Goal: Information Seeking & Learning: Learn about a topic

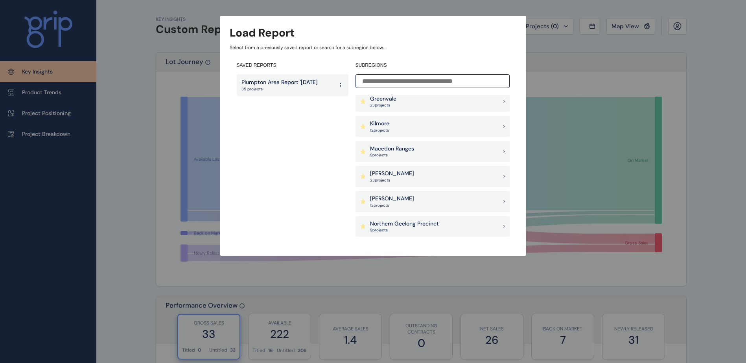
scroll to position [393, 0]
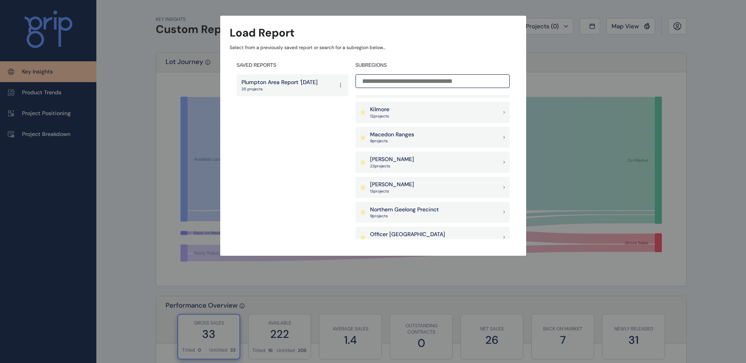
click at [455, 162] on div "Melton 23 project s" at bounding box center [432, 162] width 154 height 21
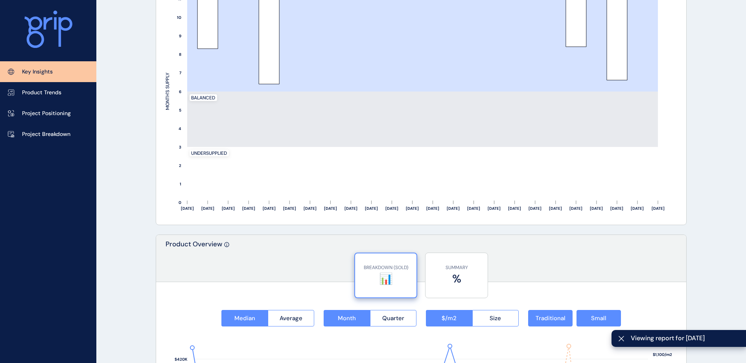
scroll to position [1292, 0]
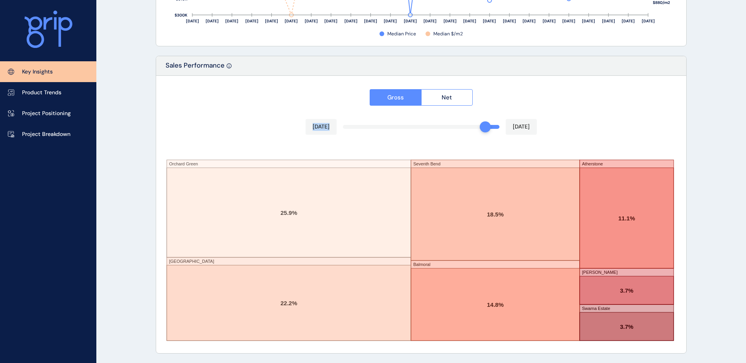
drag, startPoint x: 500, startPoint y: 128, endPoint x: 492, endPoint y: 128, distance: 7.9
click at [486, 128] on div "Gross Net Aug 2025 Sep 2025 Orchard Green Camden Place Seventh Bend Balmoral At…" at bounding box center [421, 215] width 530 height 278
click at [458, 128] on div at bounding box center [421, 215] width 530 height 278
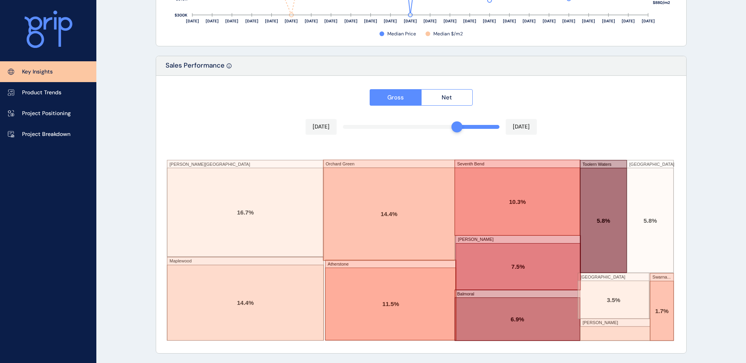
click at [464, 128] on div "Gross Net Jun 2025 Sep 2025 Tulloh Street Maplewood Orchard Green Atherstone Se…" at bounding box center [421, 215] width 530 height 278
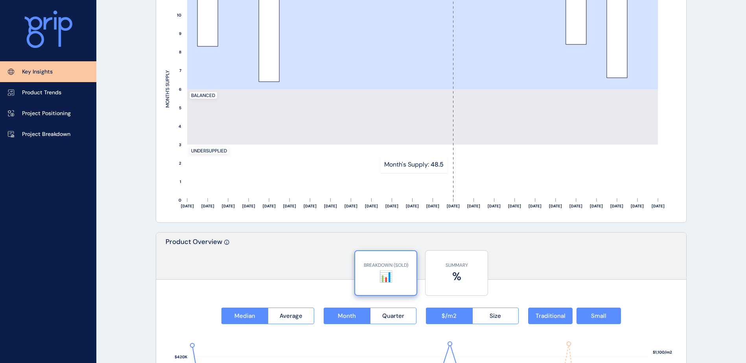
scroll to position [742, 0]
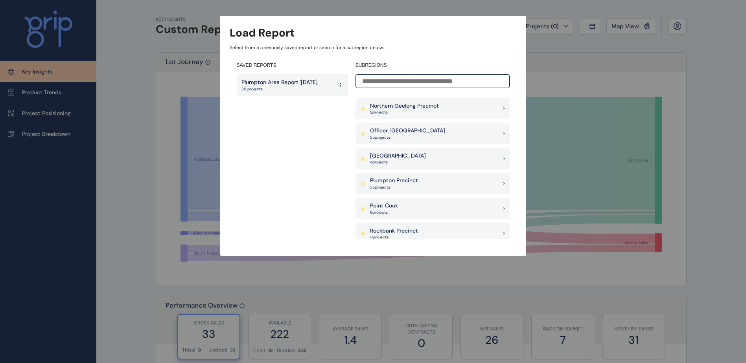
scroll to position [511, 0]
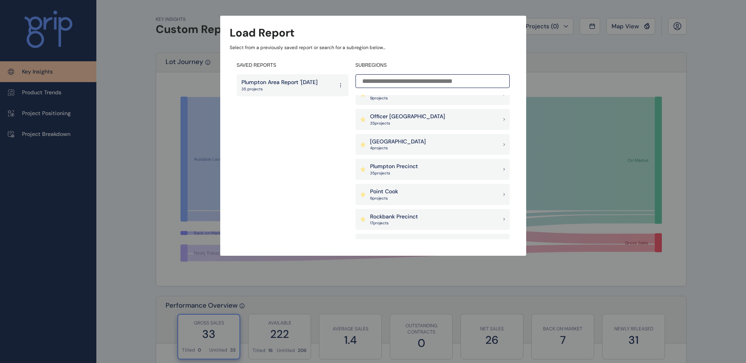
click at [394, 169] on p "Plumpton Precinct" at bounding box center [394, 167] width 48 height 8
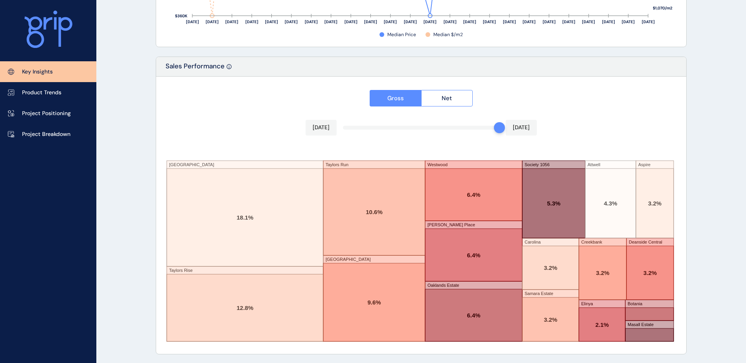
scroll to position [1292, 0]
click at [466, 127] on div "Gross Net [DATE] [DATE] [GEOGRAPHIC_DATA] Taylors Rise Taylors Run [GEOGRAPHIC_…" at bounding box center [421, 215] width 530 height 278
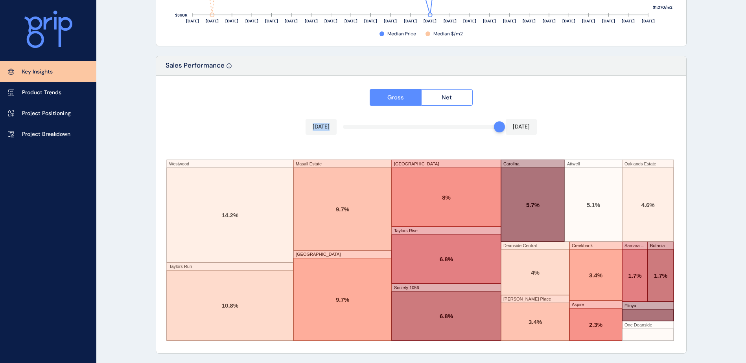
drag, startPoint x: 470, startPoint y: 124, endPoint x: 479, endPoint y: 125, distance: 8.7
click at [513, 127] on div "[DATE] [DATE]" at bounding box center [421, 127] width 231 height 16
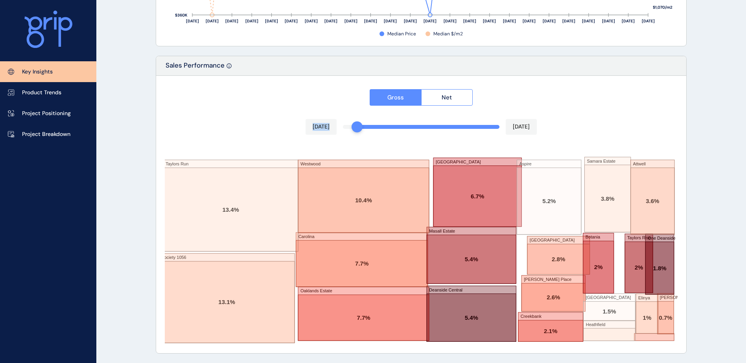
click at [510, 127] on div "Gross Net [DATE] [DATE] Taylors Run Society 1056 [GEOGRAPHIC_DATA] [GEOGRAPHIC_…" at bounding box center [421, 215] width 530 height 278
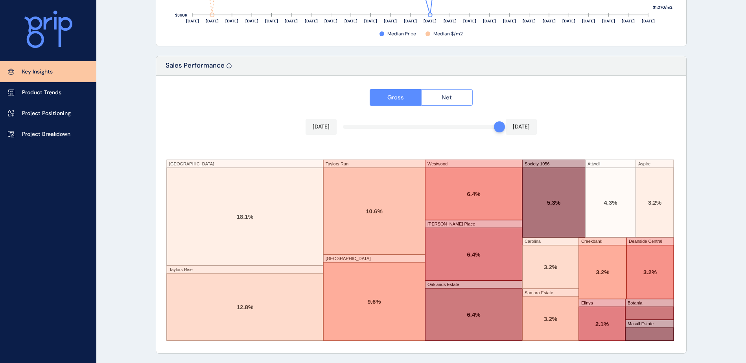
click at [457, 99] on button "Net" at bounding box center [447, 97] width 52 height 17
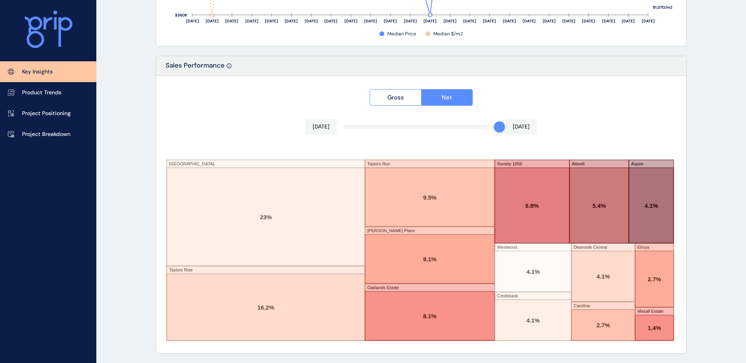
click at [525, 126] on p "[DATE]" at bounding box center [521, 127] width 17 height 8
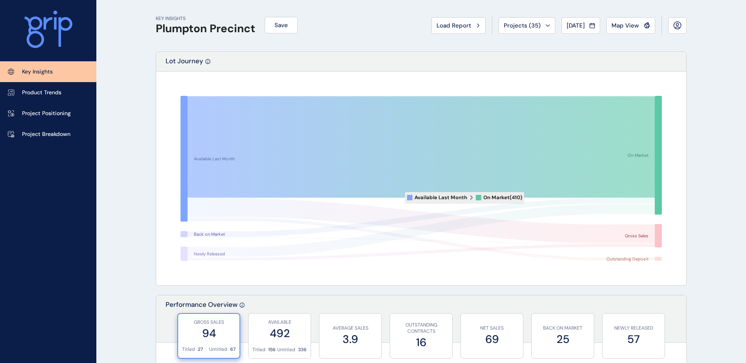
scroll to position [0, 0]
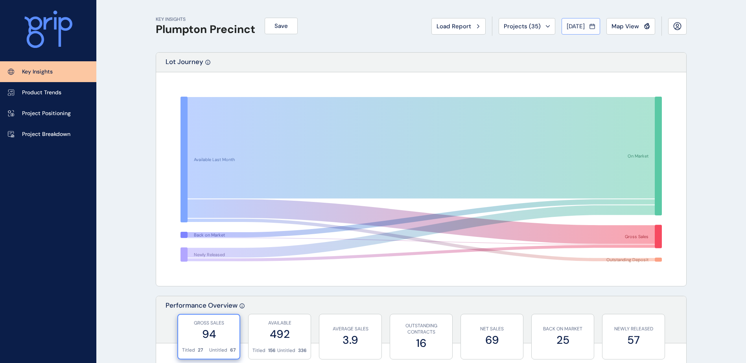
click at [580, 28] on span "[DATE]" at bounding box center [576, 26] width 18 height 8
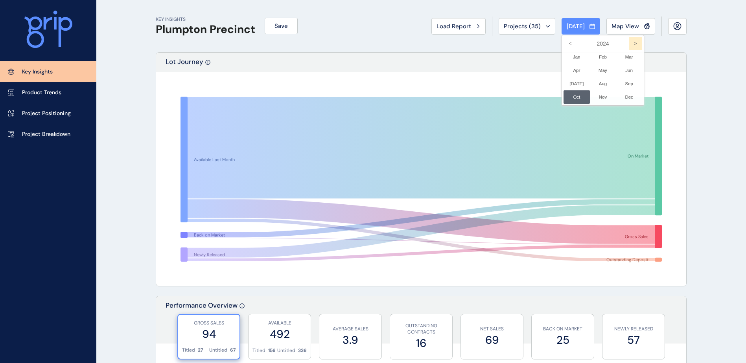
click at [629, 44] on icon ">" at bounding box center [635, 43] width 13 height 13
drag, startPoint x: 627, startPoint y: 44, endPoint x: 564, endPoint y: 43, distance: 62.9
click at [564, 43] on icon "<" at bounding box center [569, 43] width 13 height 13
click at [573, 97] on div at bounding box center [576, 96] width 26 height 13
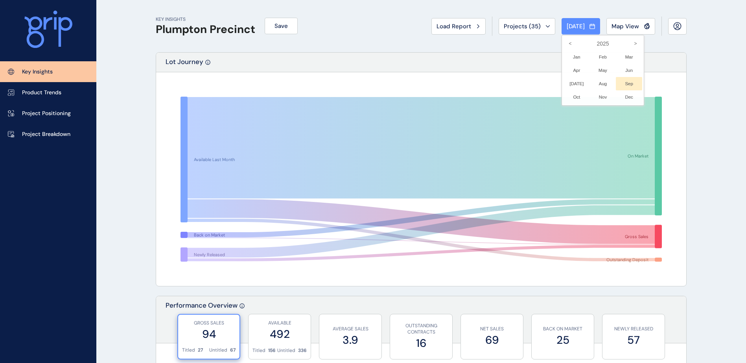
click at [620, 84] on li "Sep No report is available for this period. New months are usually published 5 …" at bounding box center [629, 83] width 26 height 13
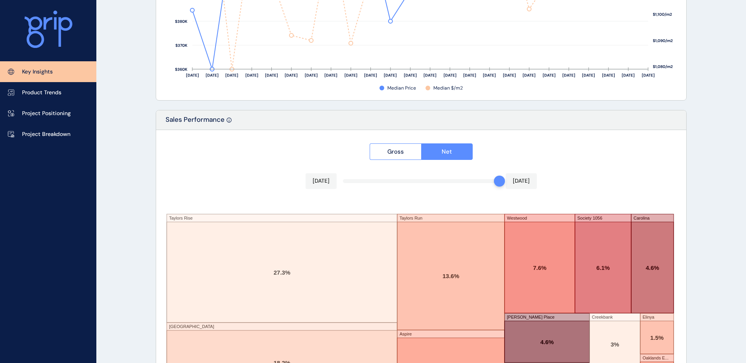
scroll to position [1292, 0]
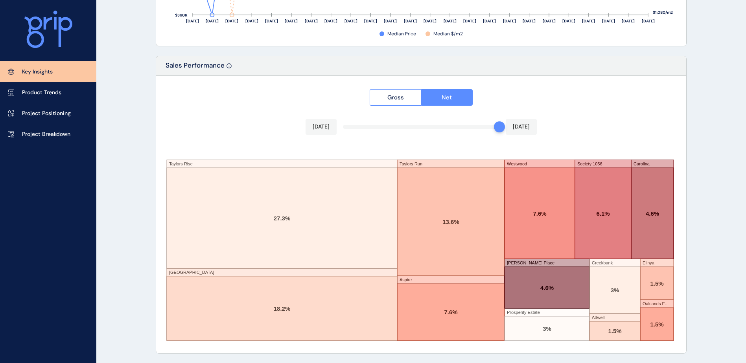
click at [470, 127] on div "Gross Net [DATE] [DATE] [PERSON_NAME] Rise Deanside Village Taylors Run Aspire …" at bounding box center [421, 215] width 530 height 278
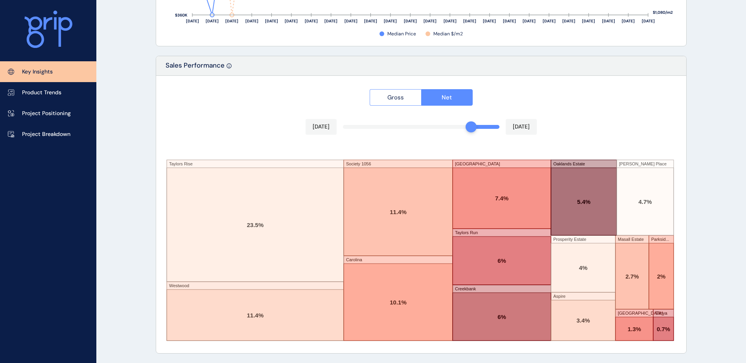
click at [383, 98] on button "Gross" at bounding box center [396, 97] width 52 height 17
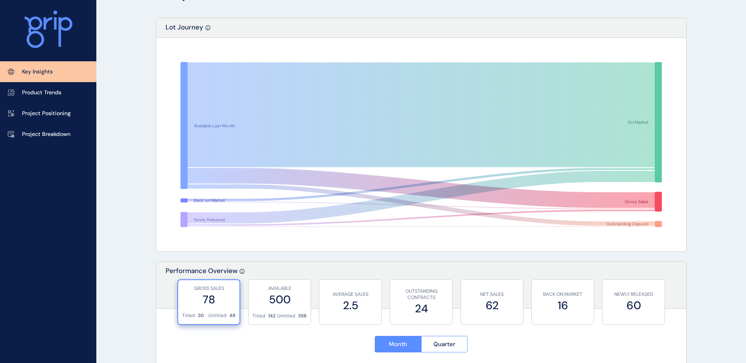
scroll to position [0, 0]
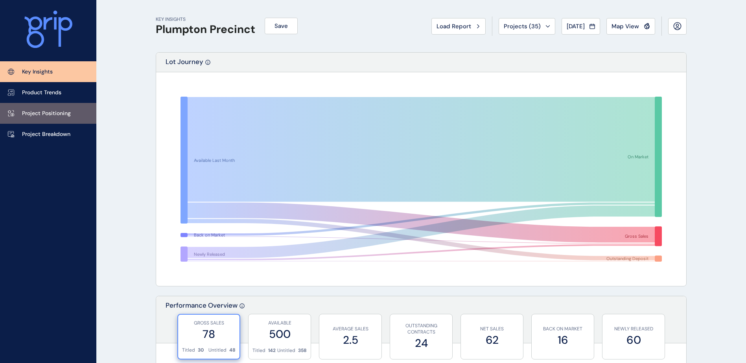
click at [39, 111] on p "Project Positioning" at bounding box center [46, 114] width 49 height 8
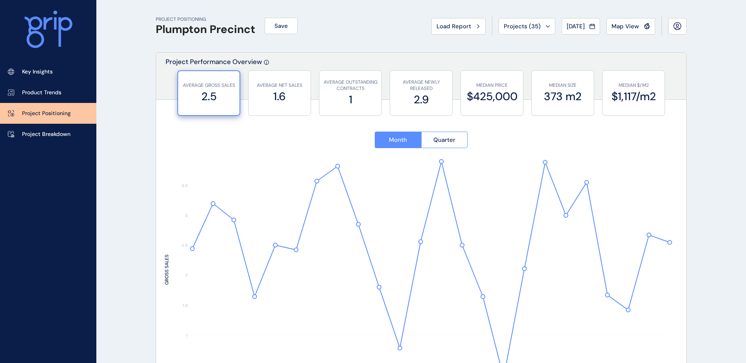
type input "**********"
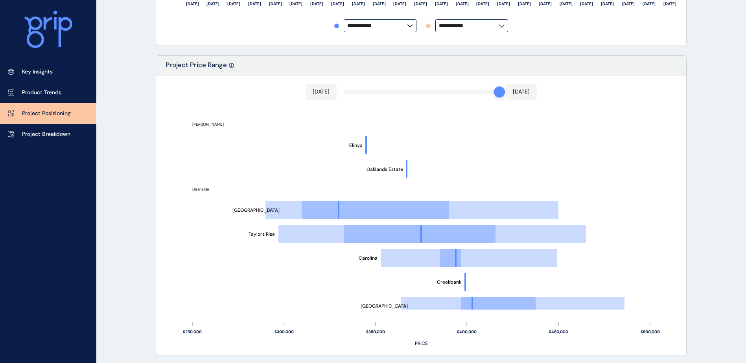
scroll to position [393, 0]
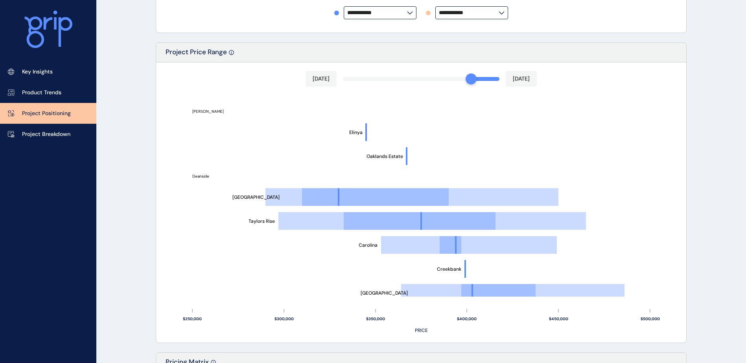
click at [466, 80] on div "[DATE] [DATE] Society 1056 Aspire Westwood Taylors Run [PERSON_NAME] Place Pros…" at bounding box center [421, 203] width 530 height 280
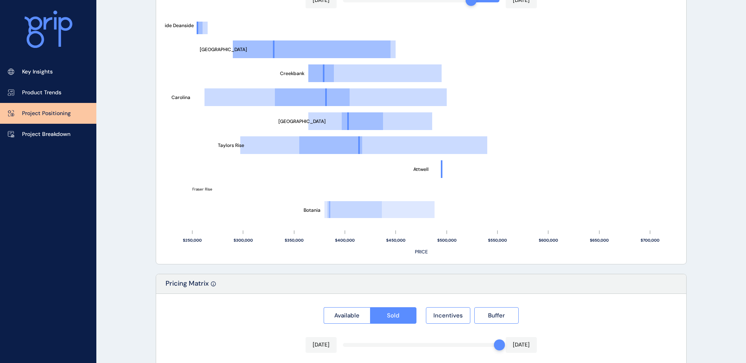
scroll to position [157, 0]
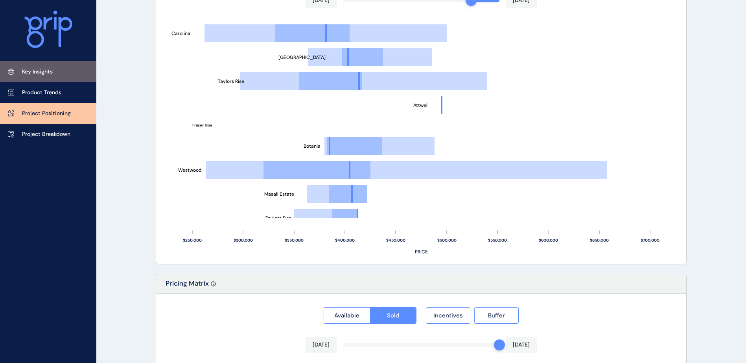
click at [64, 72] on link "Key Insights" at bounding box center [48, 71] width 96 height 21
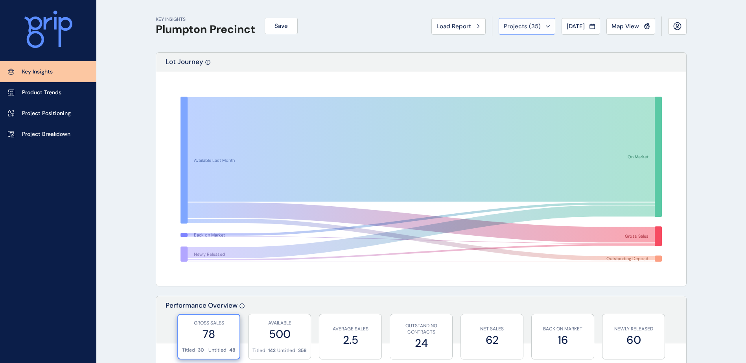
click at [499, 29] on button "Projects ( 35 )" at bounding box center [527, 26] width 57 height 17
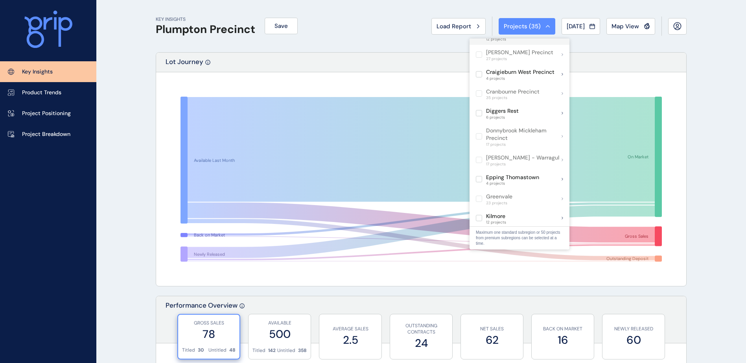
scroll to position [197, 0]
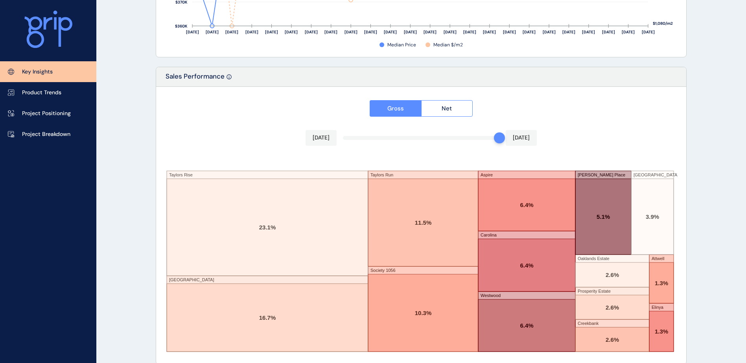
scroll to position [1292, 0]
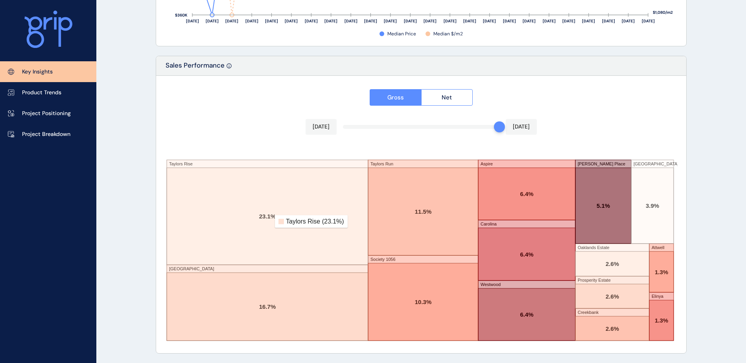
click at [266, 221] on rect at bounding box center [267, 216] width 201 height 97
click at [265, 205] on rect at bounding box center [267, 216] width 201 height 97
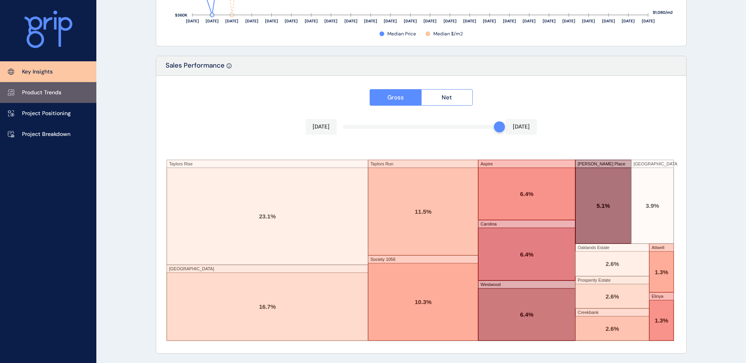
click at [69, 88] on link "Product Trends" at bounding box center [48, 92] width 96 height 21
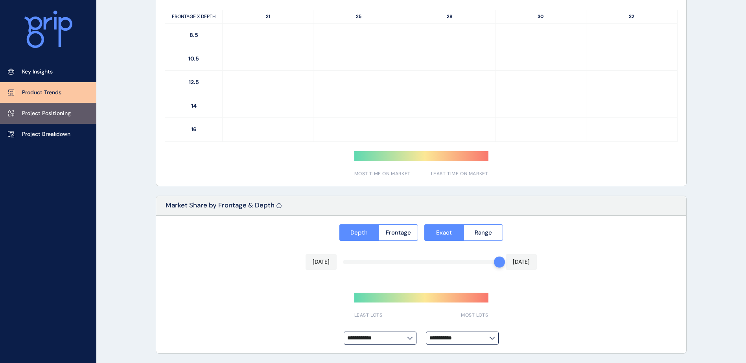
type input "**********"
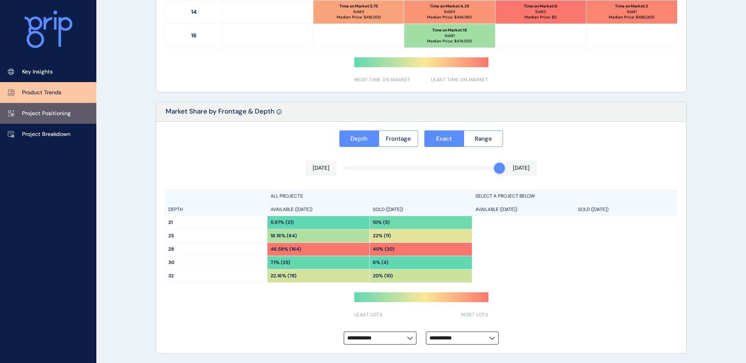
click at [67, 107] on link "Project Positioning" at bounding box center [48, 113] width 96 height 21
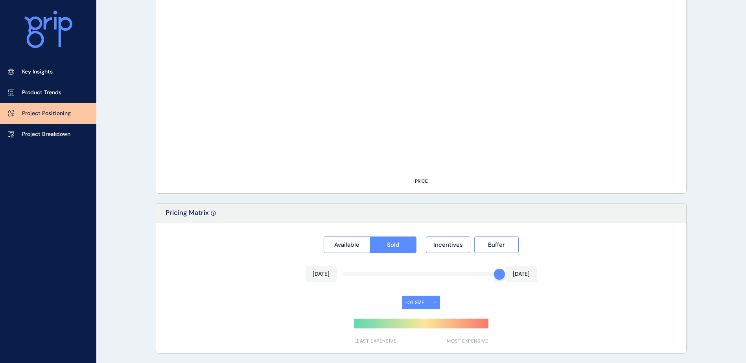
scroll to position [543, 0]
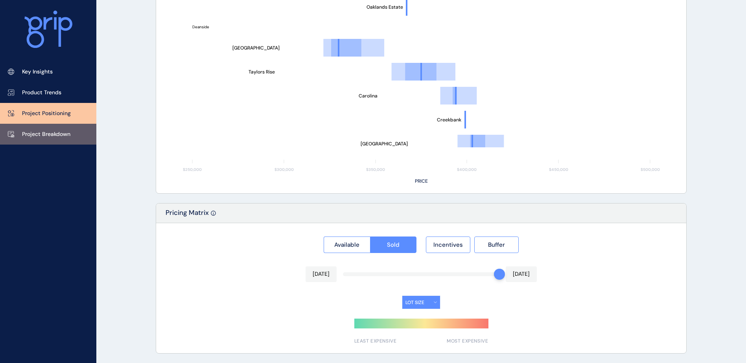
type input "**********"
click at [80, 133] on link "Project Breakdown" at bounding box center [48, 134] width 96 height 21
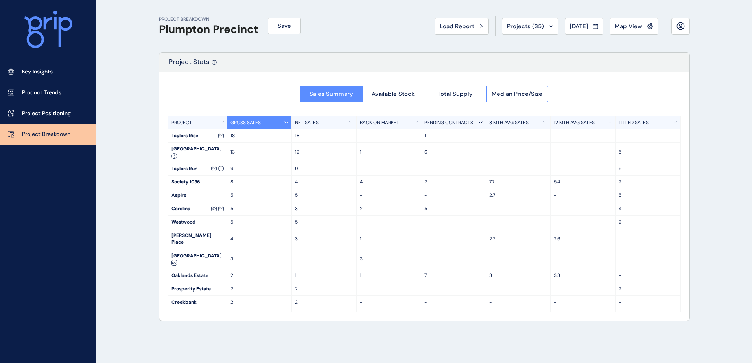
click at [370, 133] on p "-" at bounding box center [389, 136] width 58 height 7
click at [410, 136] on p "-" at bounding box center [389, 136] width 58 height 7
click at [428, 92] on button "Total Supply" at bounding box center [455, 94] width 62 height 17
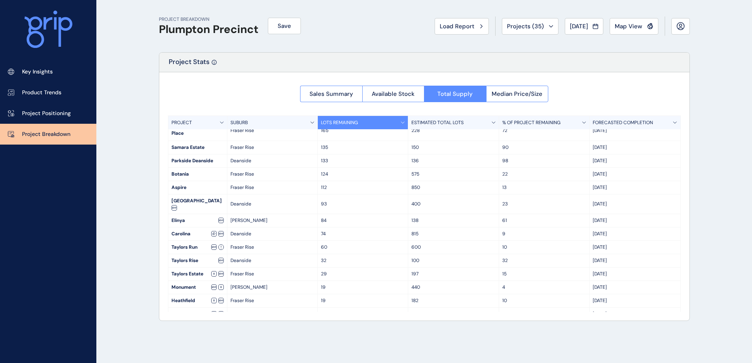
scroll to position [190, 0]
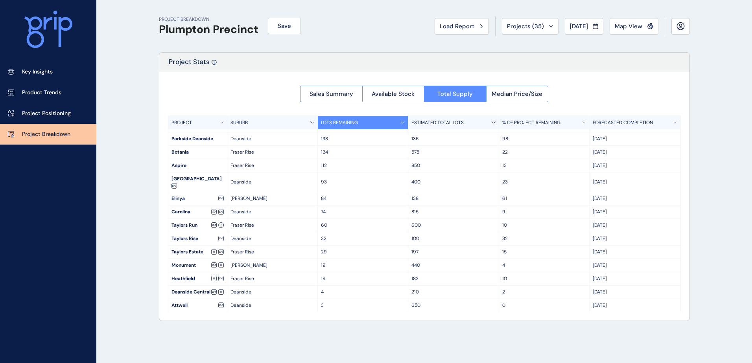
click at [423, 236] on p "100" at bounding box center [453, 239] width 84 height 7
click at [420, 236] on p "100" at bounding box center [453, 239] width 84 height 7
click at [39, 113] on p "Project Positioning" at bounding box center [46, 114] width 49 height 8
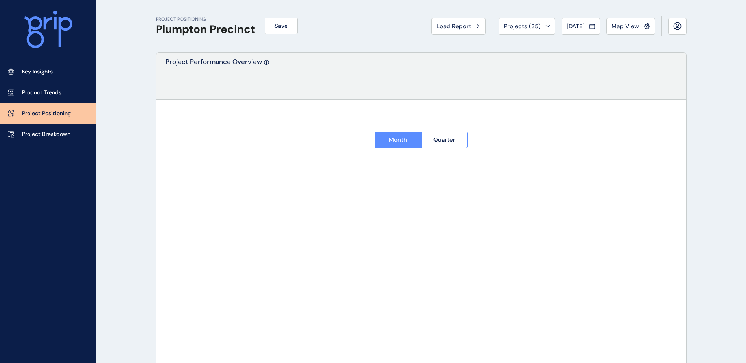
type input "**********"
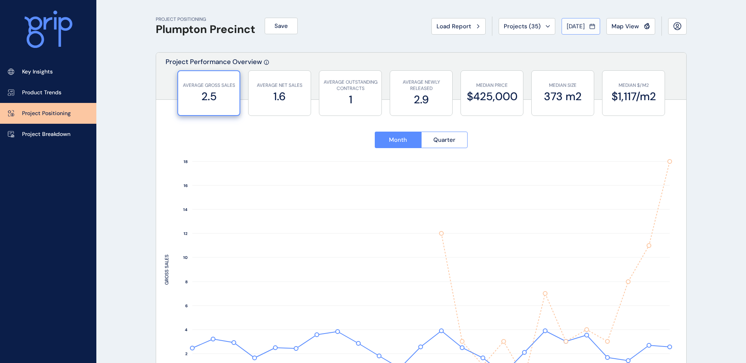
click at [578, 26] on span "[DATE]" at bounding box center [576, 26] width 18 height 8
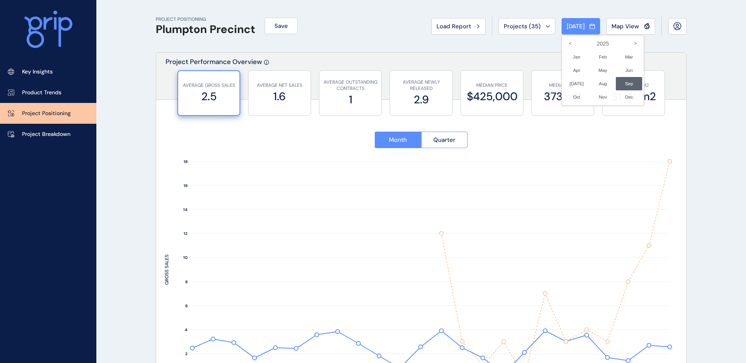
click at [699, 156] on div at bounding box center [373, 181] width 746 height 363
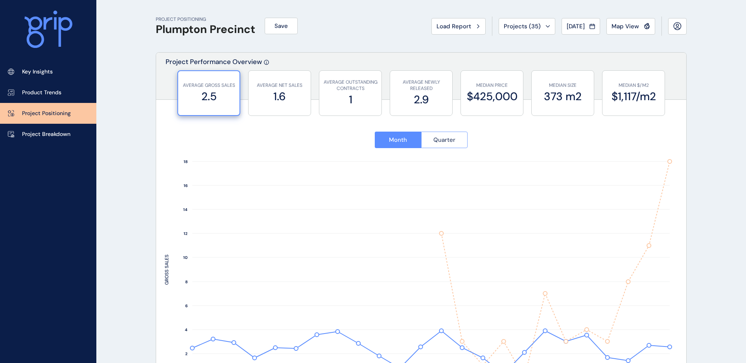
click at [445, 142] on span "Quarter" at bounding box center [444, 140] width 22 height 8
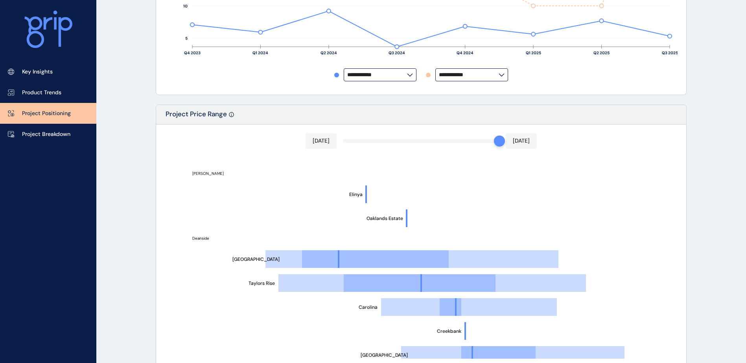
scroll to position [433, 0]
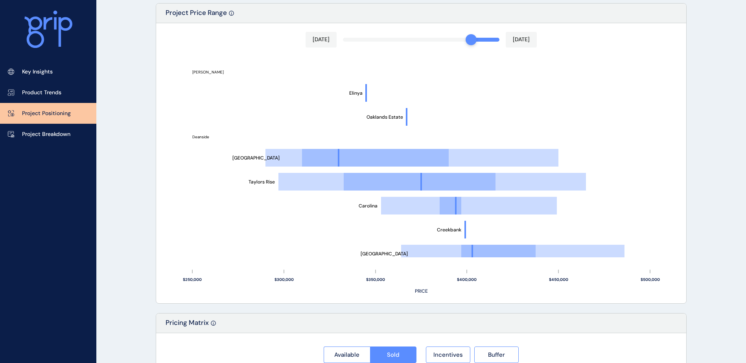
click at [471, 39] on div "[DATE] [DATE] Society 1056 Aspire Westwood Taylors Run [PERSON_NAME] Place Pros…" at bounding box center [421, 163] width 530 height 280
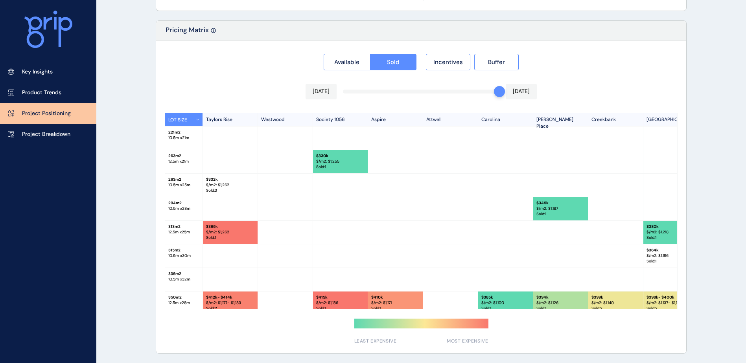
scroll to position [607, 0]
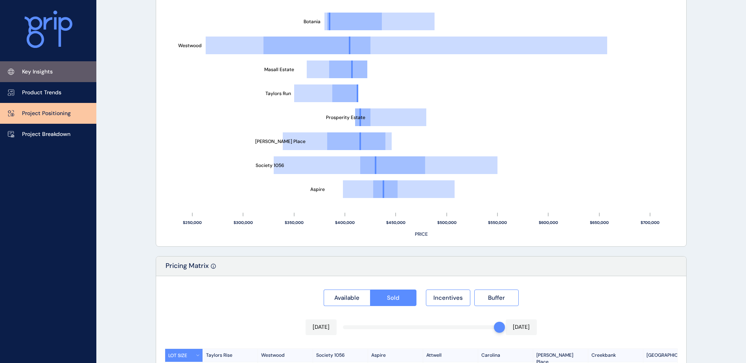
drag, startPoint x: 52, startPoint y: 77, endPoint x: 148, endPoint y: 66, distance: 96.6
click at [52, 77] on link "Key Insights" at bounding box center [48, 71] width 96 height 21
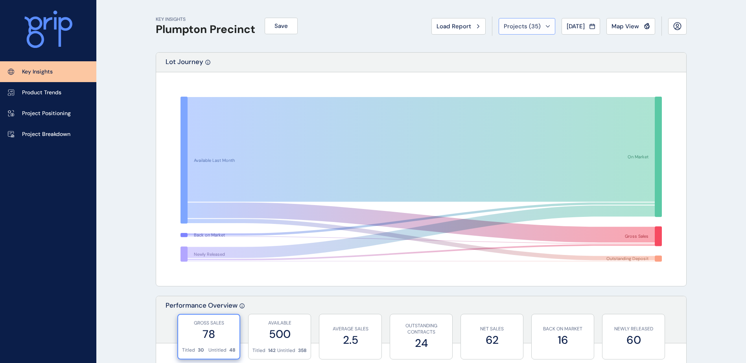
click at [521, 28] on span "Projects ( 35 )" at bounding box center [522, 26] width 37 height 8
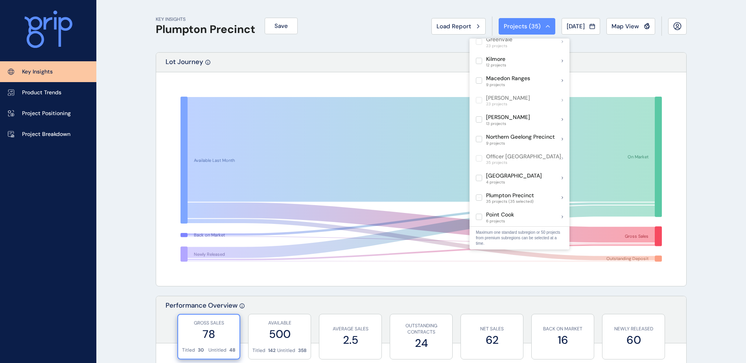
scroll to position [393, 0]
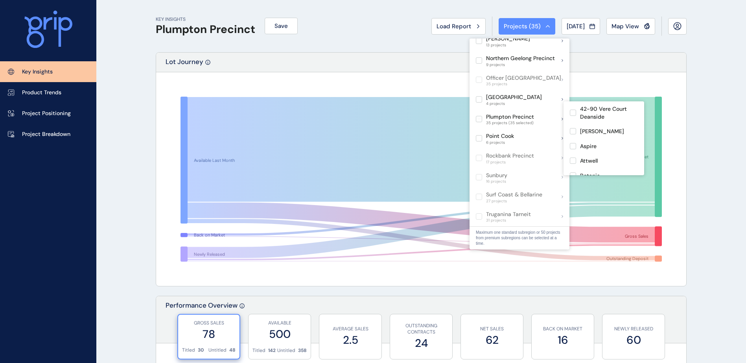
click at [559, 114] on div "Plumpton Precinct 35 projects (35 selected)" at bounding box center [519, 119] width 100 height 20
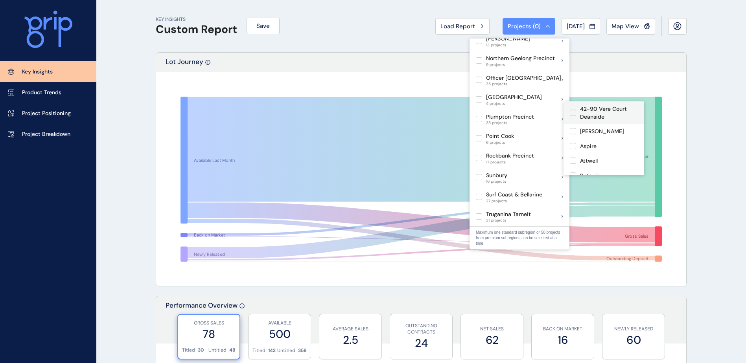
click at [589, 114] on p "42-90 Vere Court Deanside" at bounding box center [609, 112] width 58 height 15
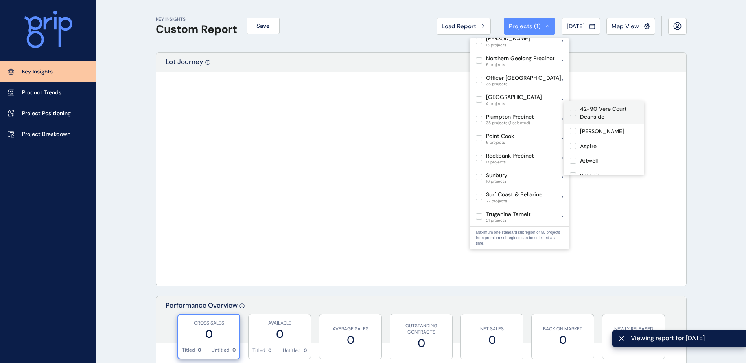
click at [573, 112] on label at bounding box center [573, 113] width 6 height 6
click at [573, 115] on label at bounding box center [573, 113] width 6 height 6
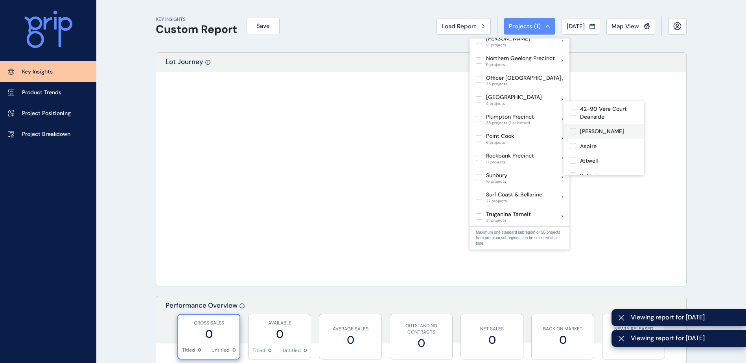
scroll to position [39, 0]
click at [599, 124] on div "Attwell" at bounding box center [603, 121] width 81 height 15
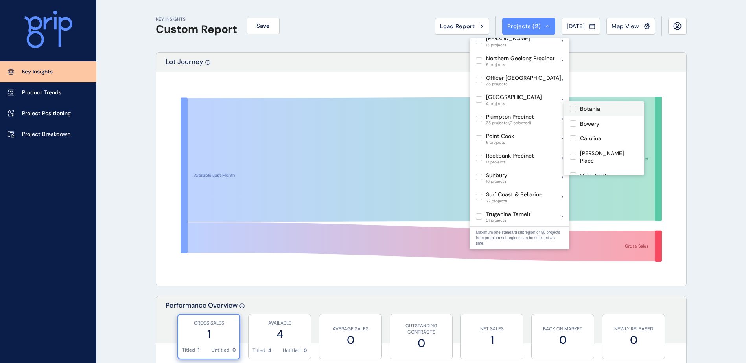
scroll to position [79, 0]
click at [601, 129] on p "Carolina" at bounding box center [590, 127] width 21 height 8
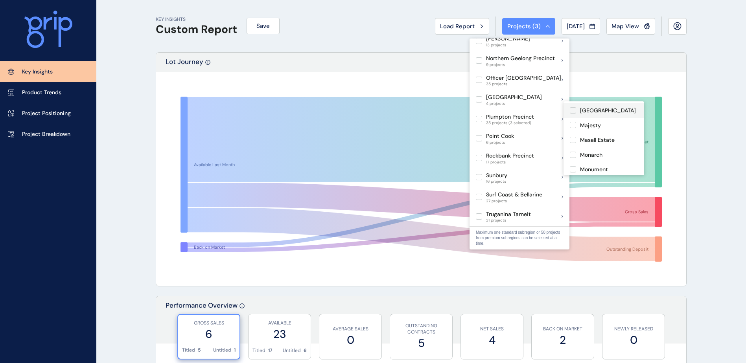
scroll to position [236, 0]
click at [599, 136] on p "Masall Estate" at bounding box center [597, 140] width 35 height 8
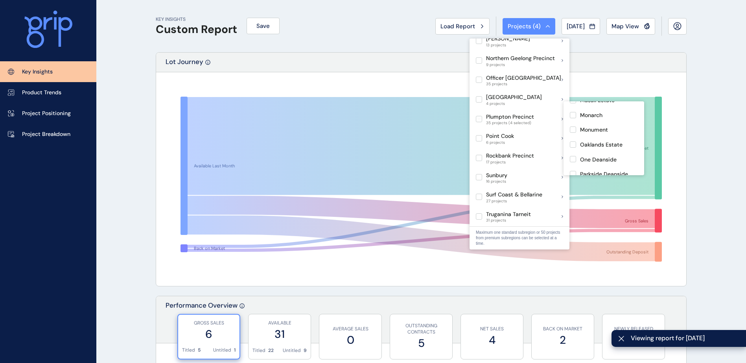
scroll to position [315, 0]
click at [606, 176] on p "Samara Estate" at bounding box center [599, 180] width 38 height 8
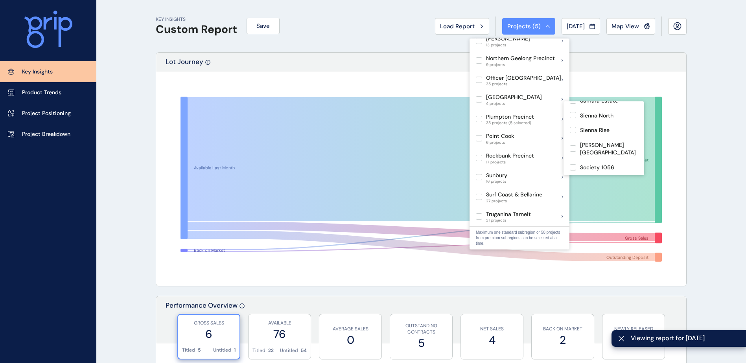
scroll to position [433, 0]
click at [605, 125] on p "Society 1056" at bounding box center [597, 129] width 34 height 8
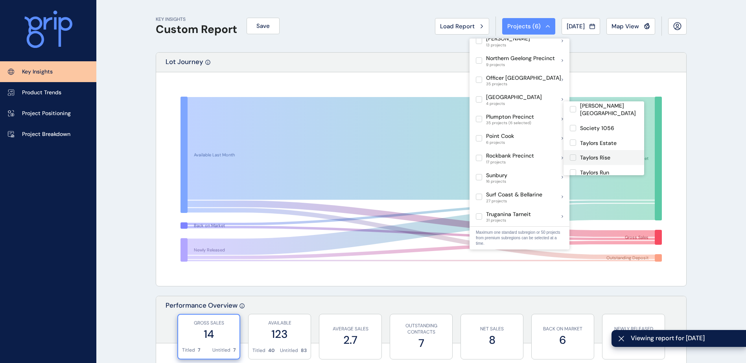
click at [580, 154] on p "Taylors Rise" at bounding box center [595, 158] width 30 height 8
click at [573, 169] on label at bounding box center [573, 172] width 6 height 6
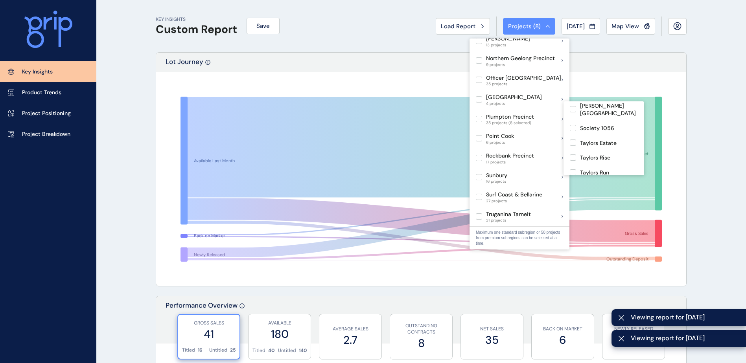
click at [572, 184] on label at bounding box center [573, 187] width 6 height 6
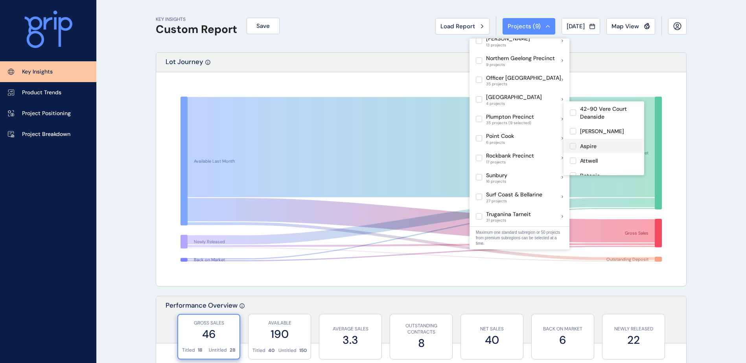
click at [596, 145] on p "Aspire" at bounding box center [588, 147] width 17 height 8
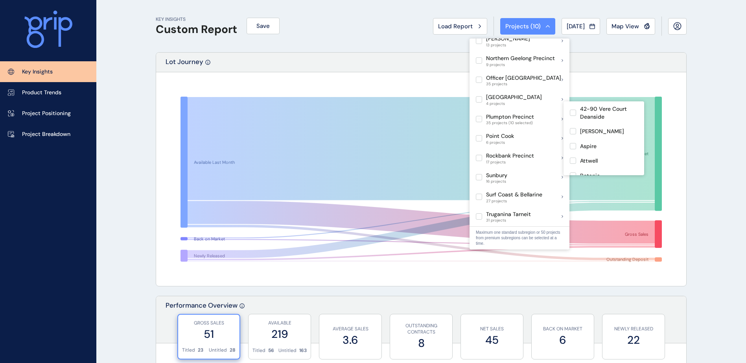
drag, startPoint x: 568, startPoint y: 111, endPoint x: 593, endPoint y: 120, distance: 27.0
click at [560, 112] on div "Plumpton Precinct 35 projects (10 selected)" at bounding box center [519, 119] width 100 height 20
click at [593, 141] on p "Oaklands Estate" at bounding box center [601, 145] width 42 height 8
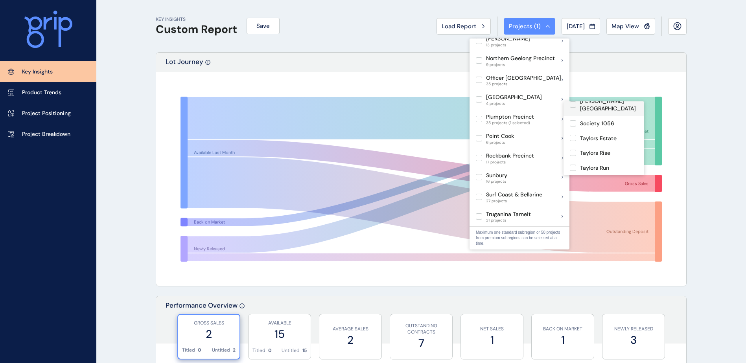
scroll to position [451, 0]
click at [598, 136] on p "Taylors Rise" at bounding box center [595, 140] width 30 height 8
click at [596, 151] on p "Taylors Run" at bounding box center [594, 155] width 29 height 8
click at [596, 165] on p "Westwood" at bounding box center [594, 169] width 28 height 8
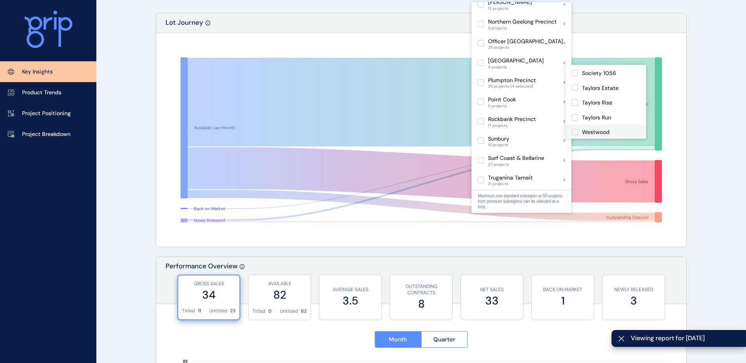
scroll to position [412, 0]
click at [612, 105] on div "Society 1056" at bounding box center [605, 112] width 81 height 15
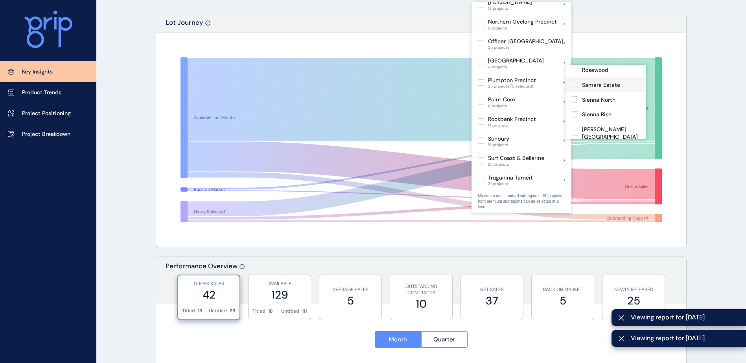
click at [607, 81] on p "Samara Estate" at bounding box center [601, 85] width 38 height 8
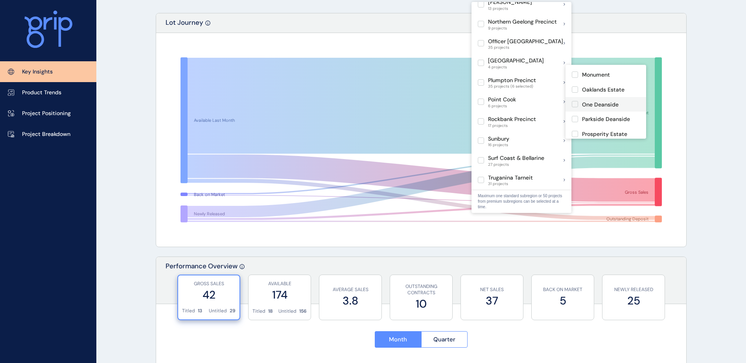
scroll to position [254, 0]
click at [577, 96] on label at bounding box center [575, 99] width 6 height 6
click at [575, 81] on label at bounding box center [575, 84] width 6 height 6
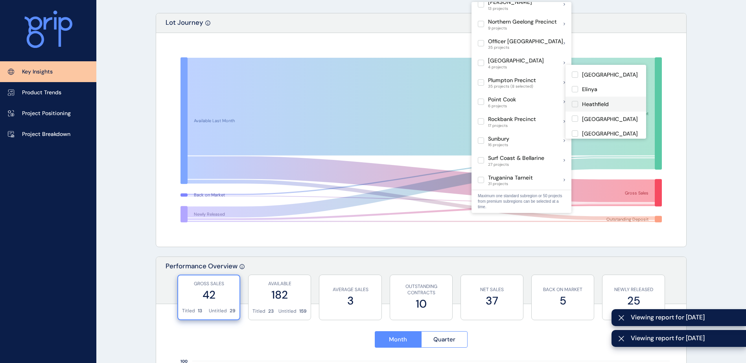
scroll to position [136, 0]
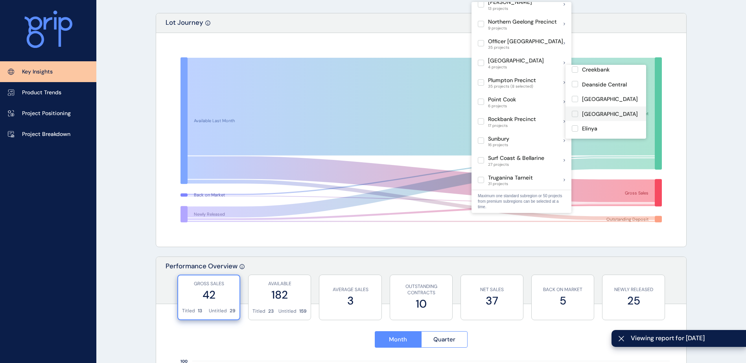
click at [575, 111] on label at bounding box center [575, 114] width 6 height 6
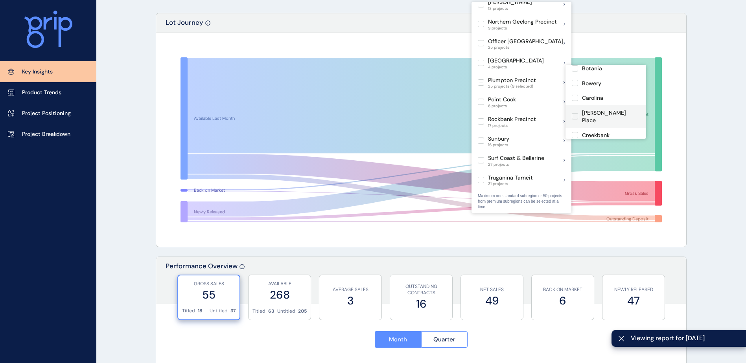
scroll to position [58, 0]
click at [574, 110] on label at bounding box center [575, 111] width 6 height 6
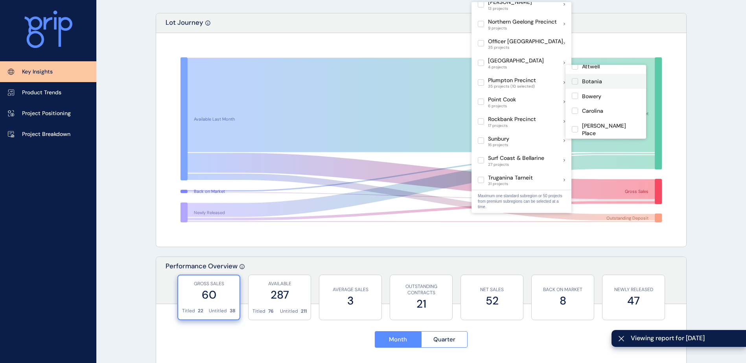
scroll to position [18, 0]
click at [574, 93] on label at bounding box center [575, 91] width 6 height 6
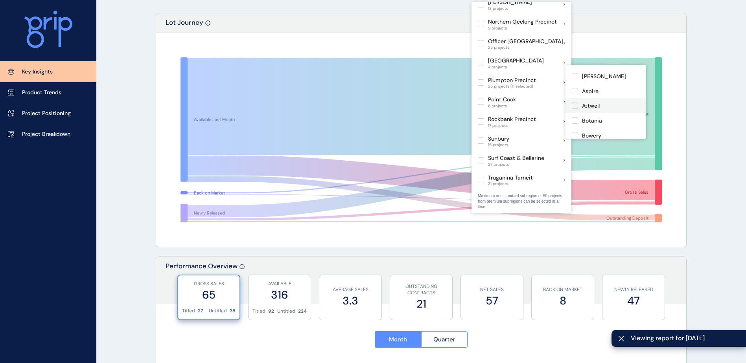
click at [576, 106] on label at bounding box center [575, 106] width 6 height 6
click at [574, 120] on label at bounding box center [575, 121] width 6 height 6
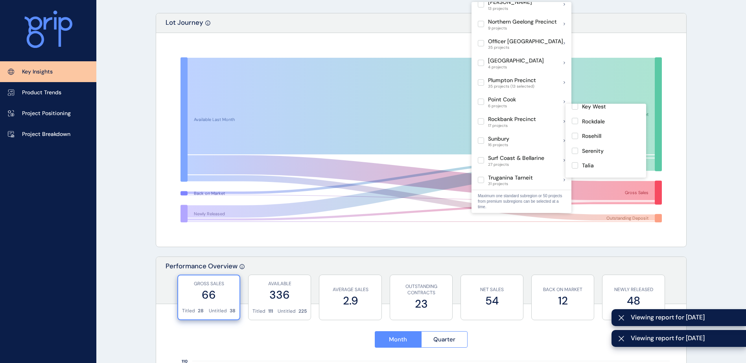
scroll to position [177, 0]
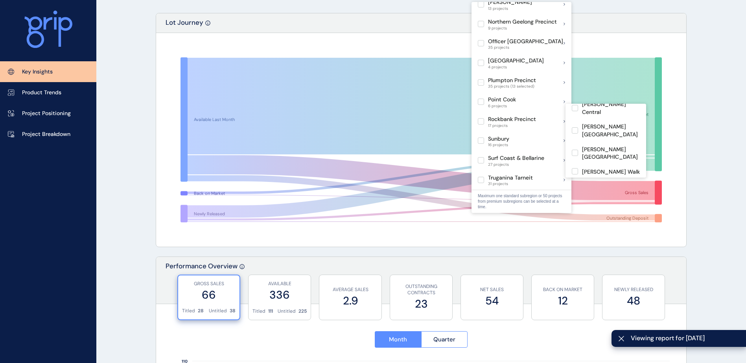
click at [595, 198] on p "Woodlea" at bounding box center [593, 202] width 22 height 8
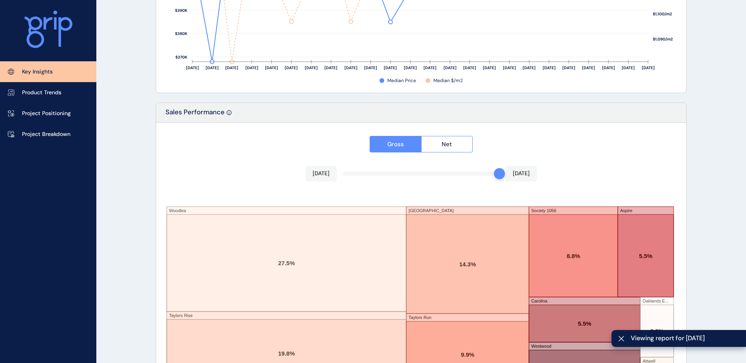
scroll to position [1292, 0]
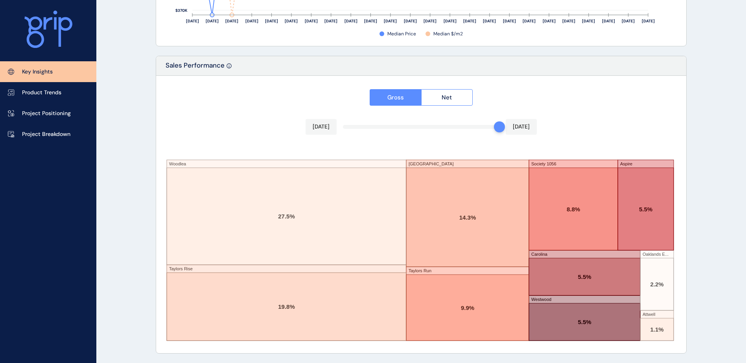
click at [470, 129] on div "Gross Net [DATE] [DATE] [PERSON_NAME] Rise Deanside Village Taylors Run Society…" at bounding box center [421, 215] width 530 height 278
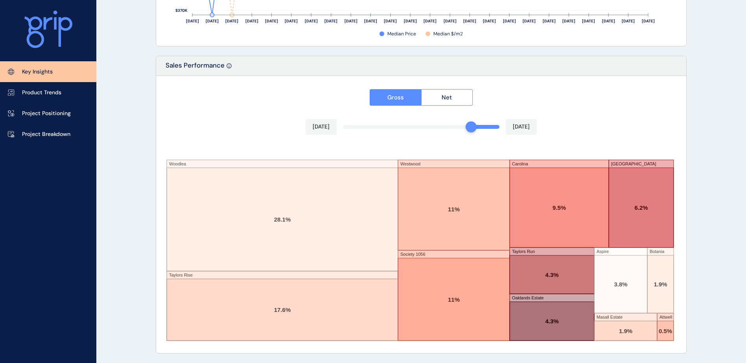
click at [655, 125] on div "Gross Net [DATE] [DATE] [PERSON_NAME] Rise Westwood Society 1056 Carolina [GEOG…" at bounding box center [421, 215] width 530 height 278
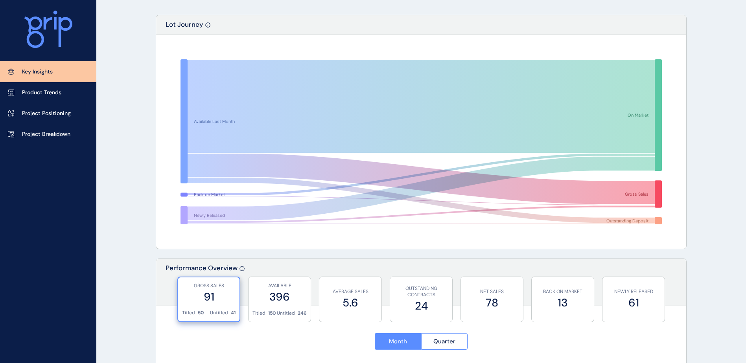
scroll to position [0, 0]
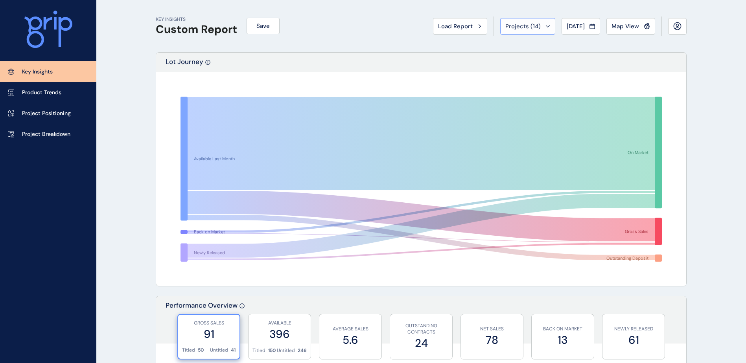
click at [543, 29] on button "Projects ( 14 )" at bounding box center [527, 26] width 55 height 17
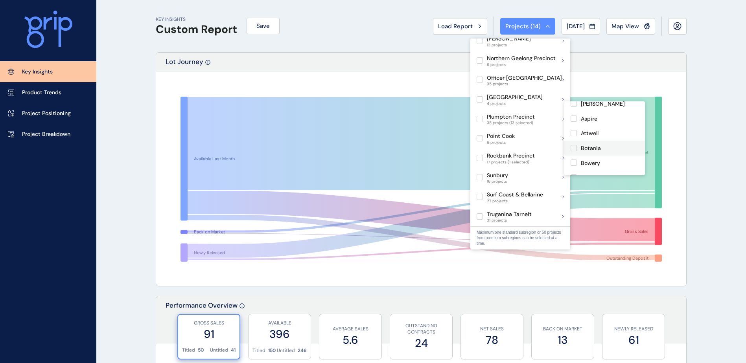
scroll to position [39, 0]
click at [607, 134] on div "Botania" at bounding box center [604, 136] width 81 height 15
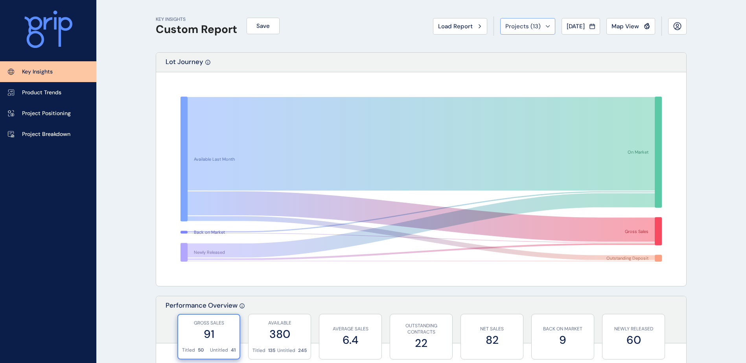
click at [525, 22] on span "Projects ( 13 )" at bounding box center [522, 26] width 35 height 8
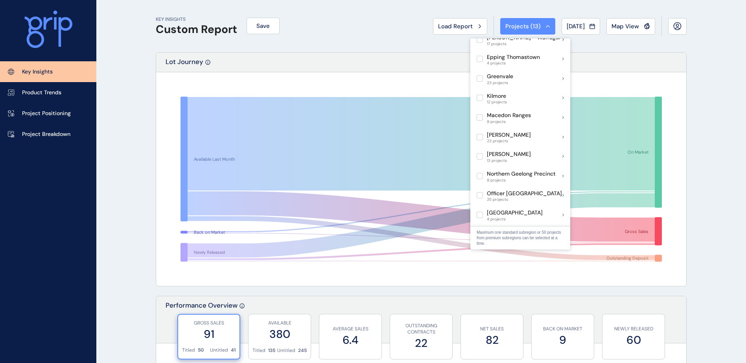
scroll to position [393, 0]
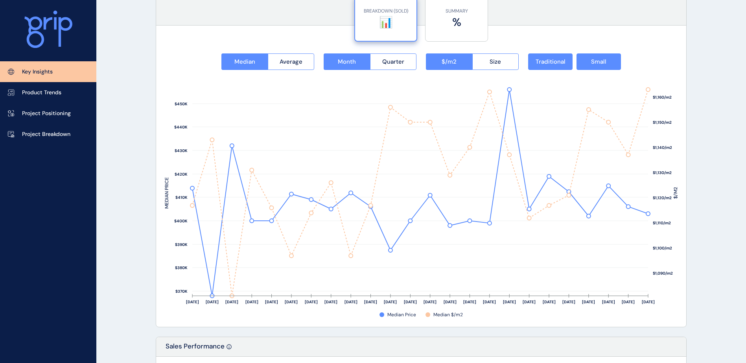
scroll to position [1292, 0]
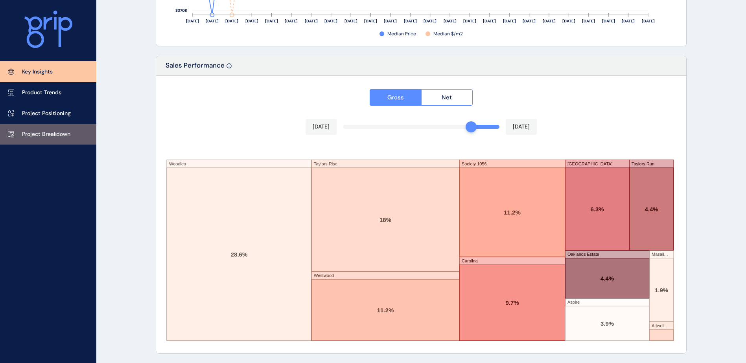
click at [75, 139] on link "Project Breakdown" at bounding box center [48, 134] width 96 height 21
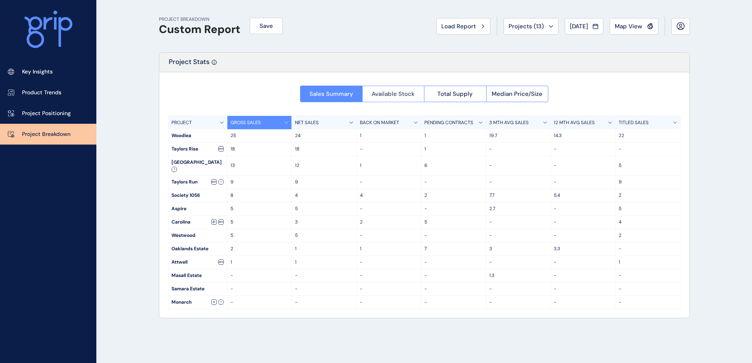
click at [400, 96] on span "Available Stock" at bounding box center [393, 94] width 43 height 8
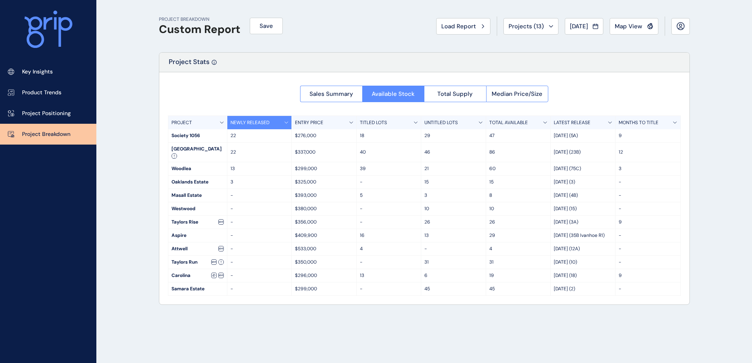
click at [312, 123] on p "ENTRY PRICE" at bounding box center [309, 123] width 28 height 7
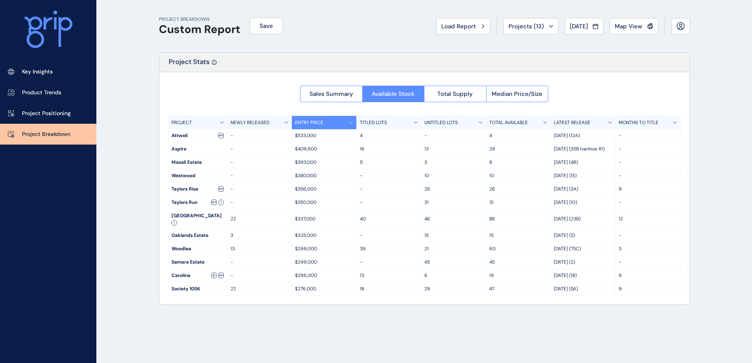
click at [312, 123] on p "ENTRY PRICE" at bounding box center [309, 123] width 28 height 7
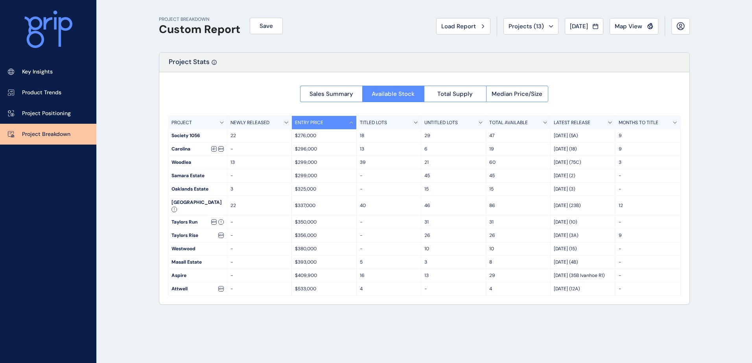
click at [223, 95] on div "Sales Summary Available Stock Total Supply Median Price/Size PROJECT NEWLY RELE…" at bounding box center [424, 188] width 530 height 232
click at [514, 92] on span "Median Price/Size" at bounding box center [516, 94] width 51 height 8
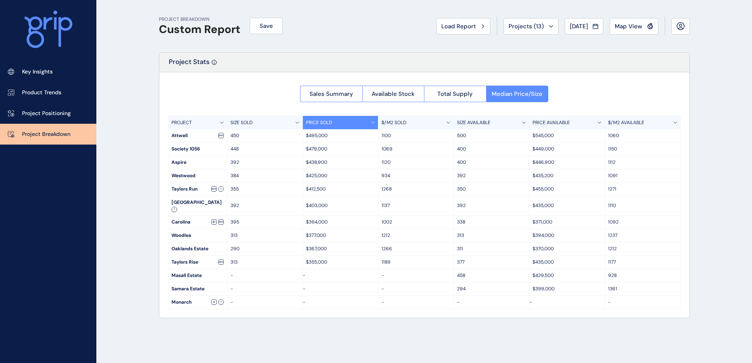
click at [271, 118] on div "SIZE SOLD" at bounding box center [264, 122] width 75 height 13
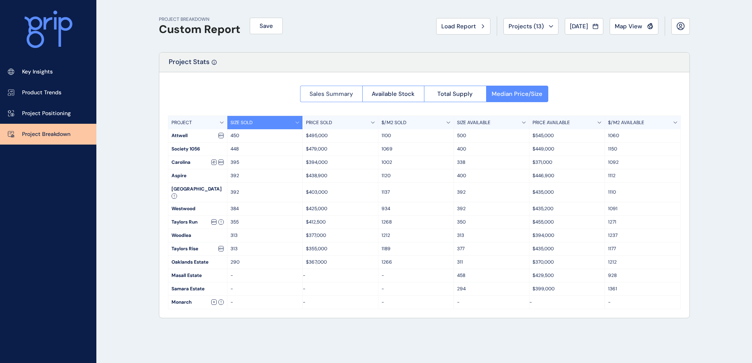
click at [313, 92] on span "Sales Summary" at bounding box center [331, 94] width 44 height 8
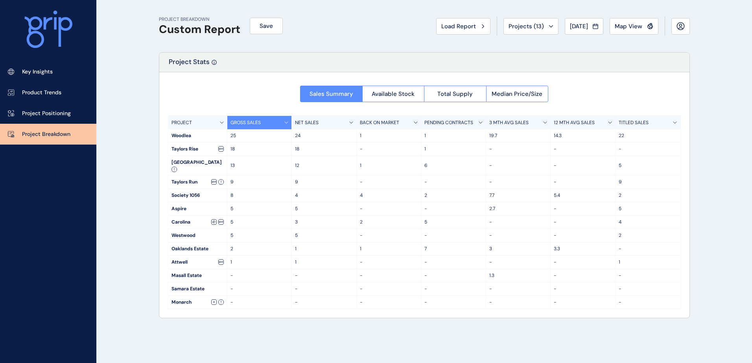
click at [633, 125] on p "TITLED SALES" at bounding box center [633, 123] width 30 height 7
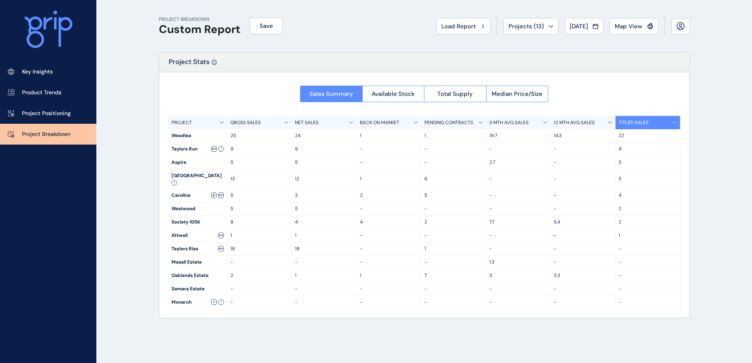
click at [634, 124] on p "TITLED SALES" at bounding box center [633, 123] width 30 height 7
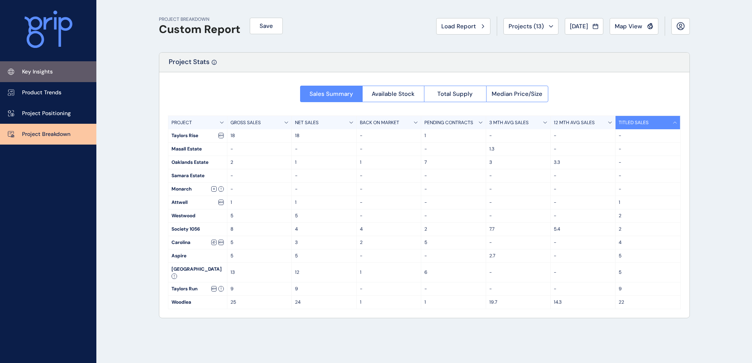
click at [28, 74] on p "Key Insights" at bounding box center [37, 72] width 31 height 8
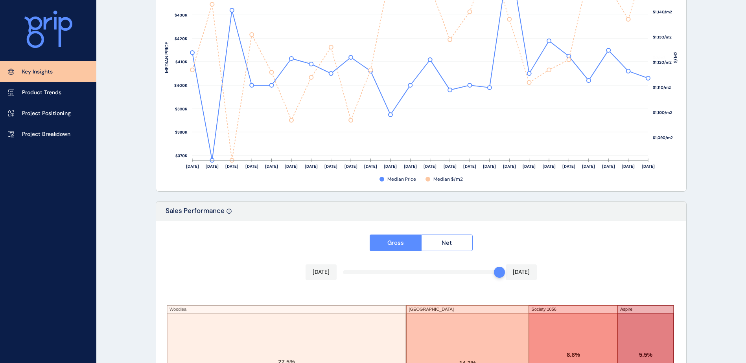
scroll to position [1292, 0]
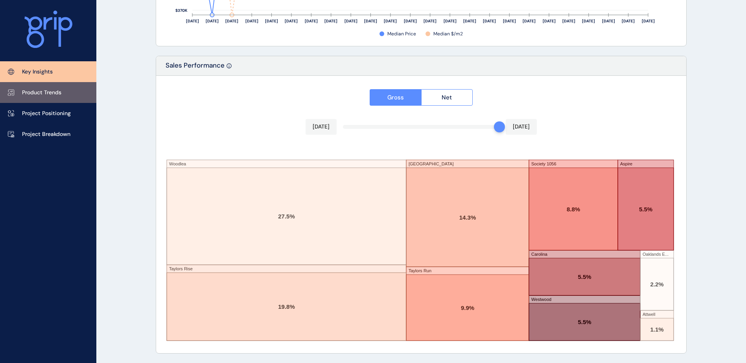
click at [63, 95] on link "Product Trends" at bounding box center [48, 92] width 96 height 21
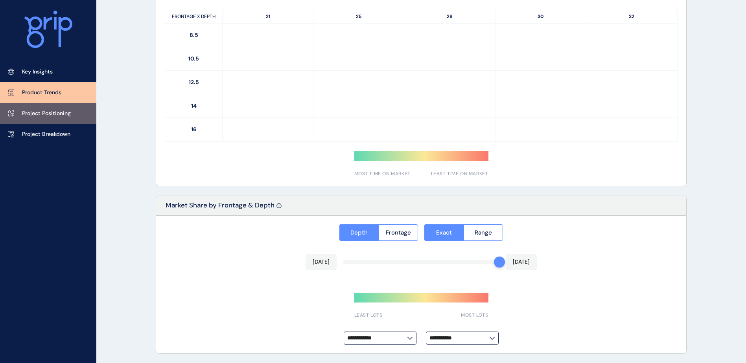
type input "**********"
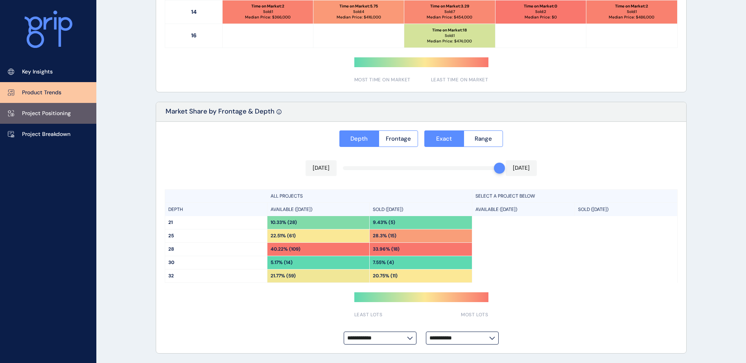
click at [59, 114] on p "Project Positioning" at bounding box center [46, 114] width 49 height 8
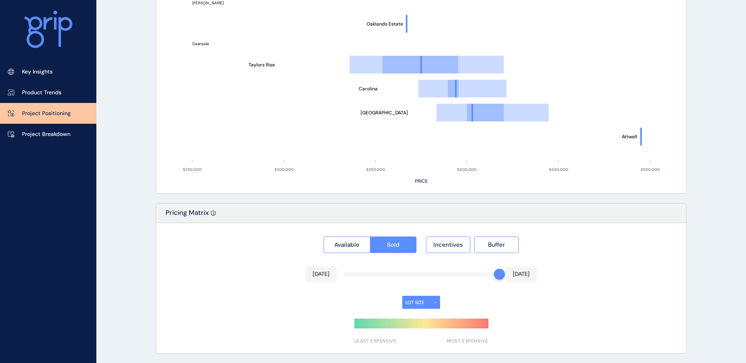
type input "*******"
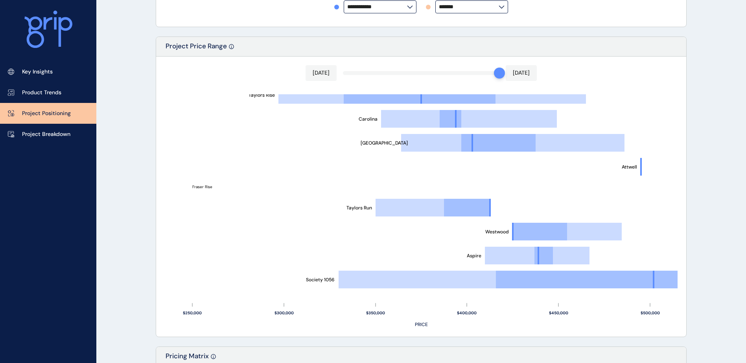
scroll to position [399, 0]
click at [471, 72] on div "[DATE] [DATE] Society 1056 Aspire Westwood Taylors Run Attwell [GEOGRAPHIC_DATA…" at bounding box center [421, 196] width 530 height 280
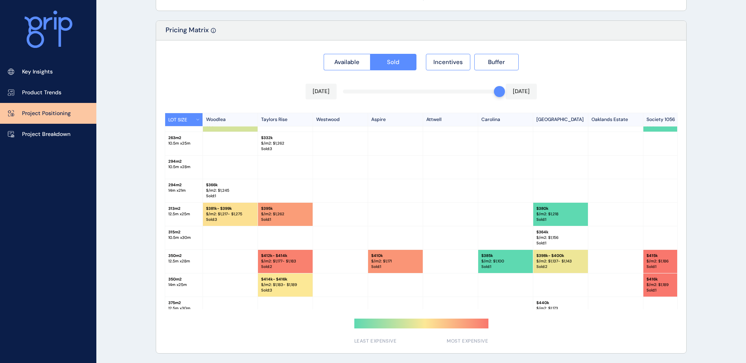
scroll to position [0, 0]
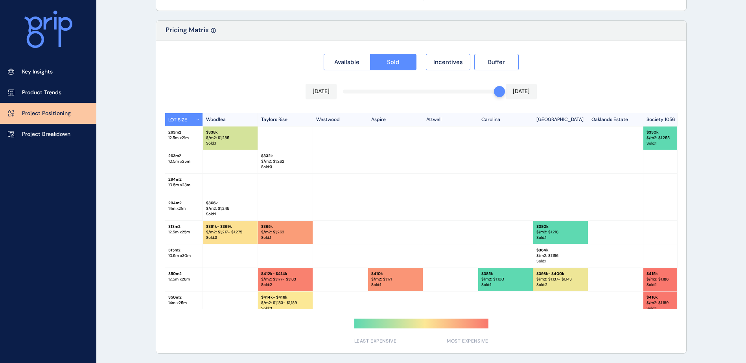
click at [461, 90] on div "Available Sold Incentives Buffer [DATE] [DATE] LOT SIZE Woodlea Taylors Rise We…" at bounding box center [421, 196] width 530 height 313
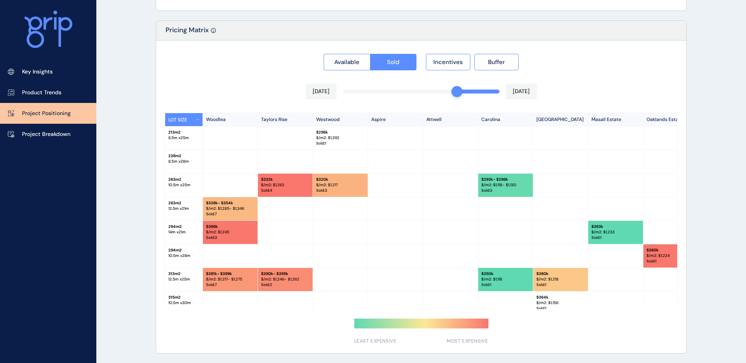
click at [461, 92] on div at bounding box center [478, 92] width 43 height 4
click at [462, 91] on div "Available Sold Incentives Buffer [DATE] [DATE] LOT SIZE Woodlea Taylors Rise We…" at bounding box center [421, 196] width 530 height 313
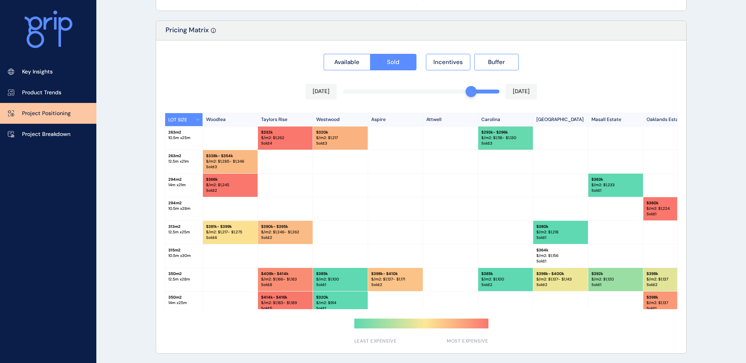
click at [340, 138] on p "$/m2: $ 1,217" at bounding box center [340, 138] width 48 height 6
